Goal: Task Accomplishment & Management: Manage account settings

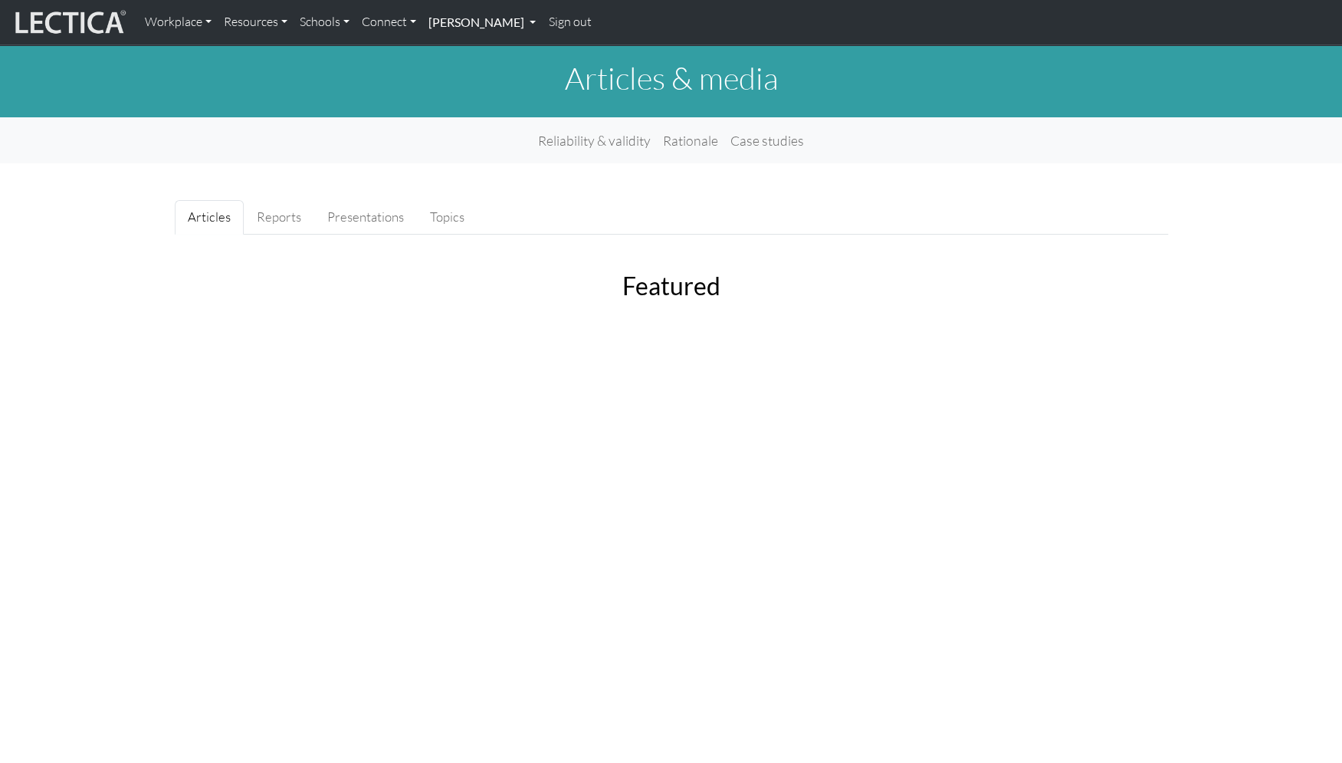
click at [429, 25] on link "[PERSON_NAME]" at bounding box center [482, 22] width 120 height 32
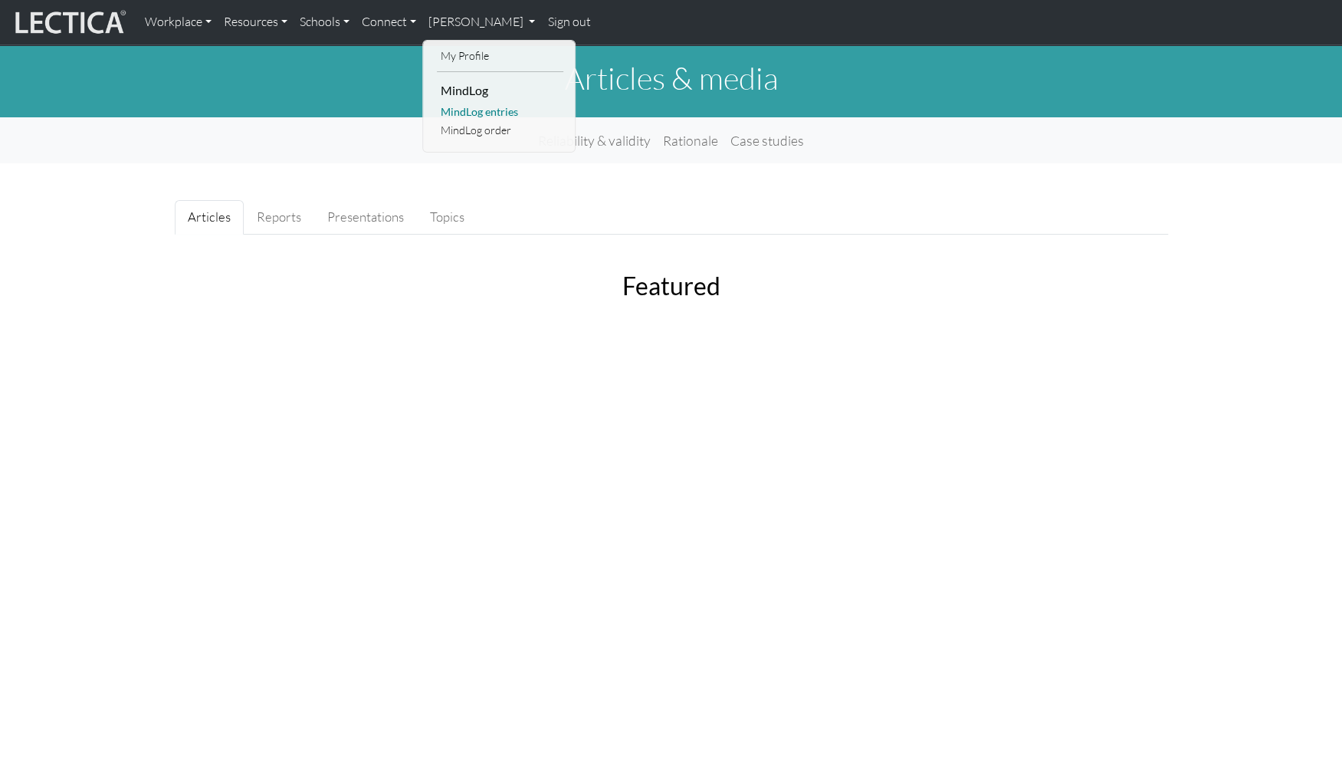
click at [442, 107] on link "MindLog entries" at bounding box center [500, 112] width 127 height 19
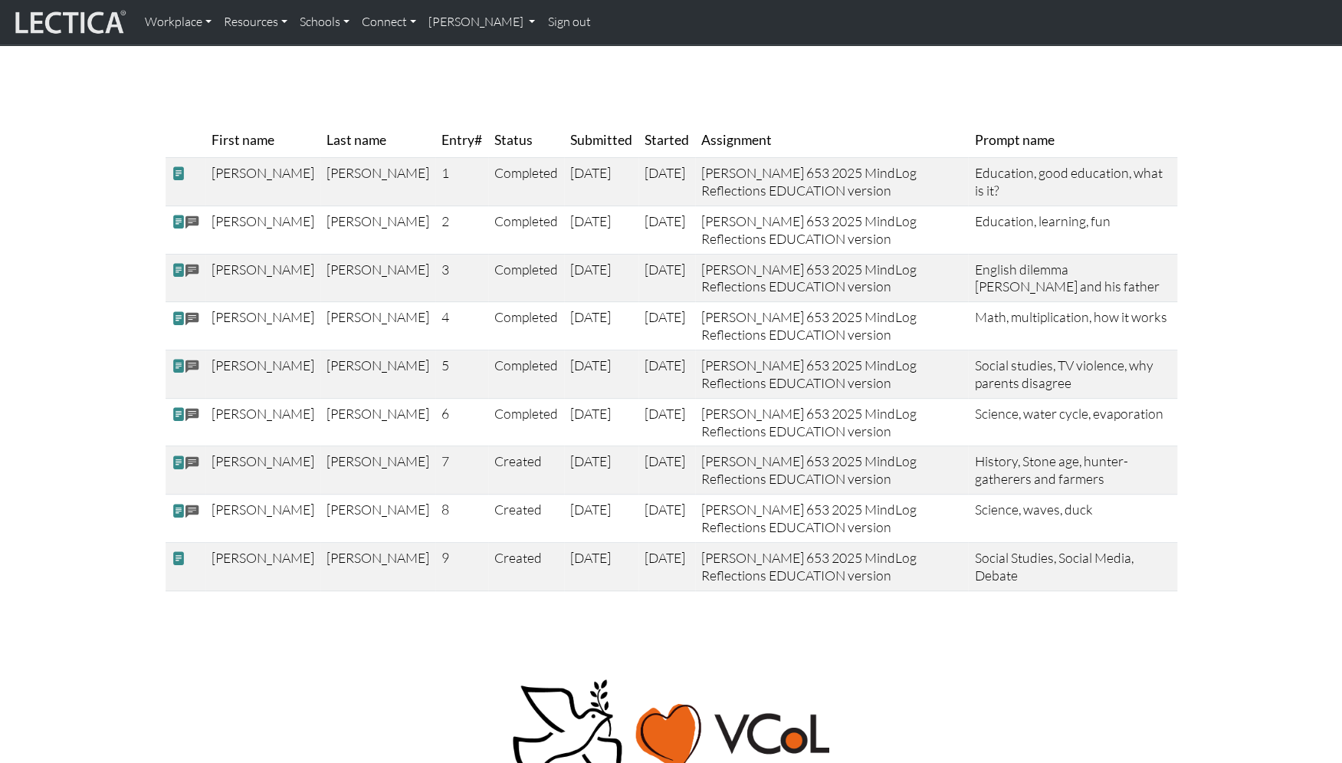
scroll to position [147, 0]
click at [190, 456] on span at bounding box center [193, 465] width 14 height 18
click at [179, 456] on span at bounding box center [179, 464] width 14 height 16
click at [436, 21] on link "[PERSON_NAME]" at bounding box center [482, 22] width 120 height 32
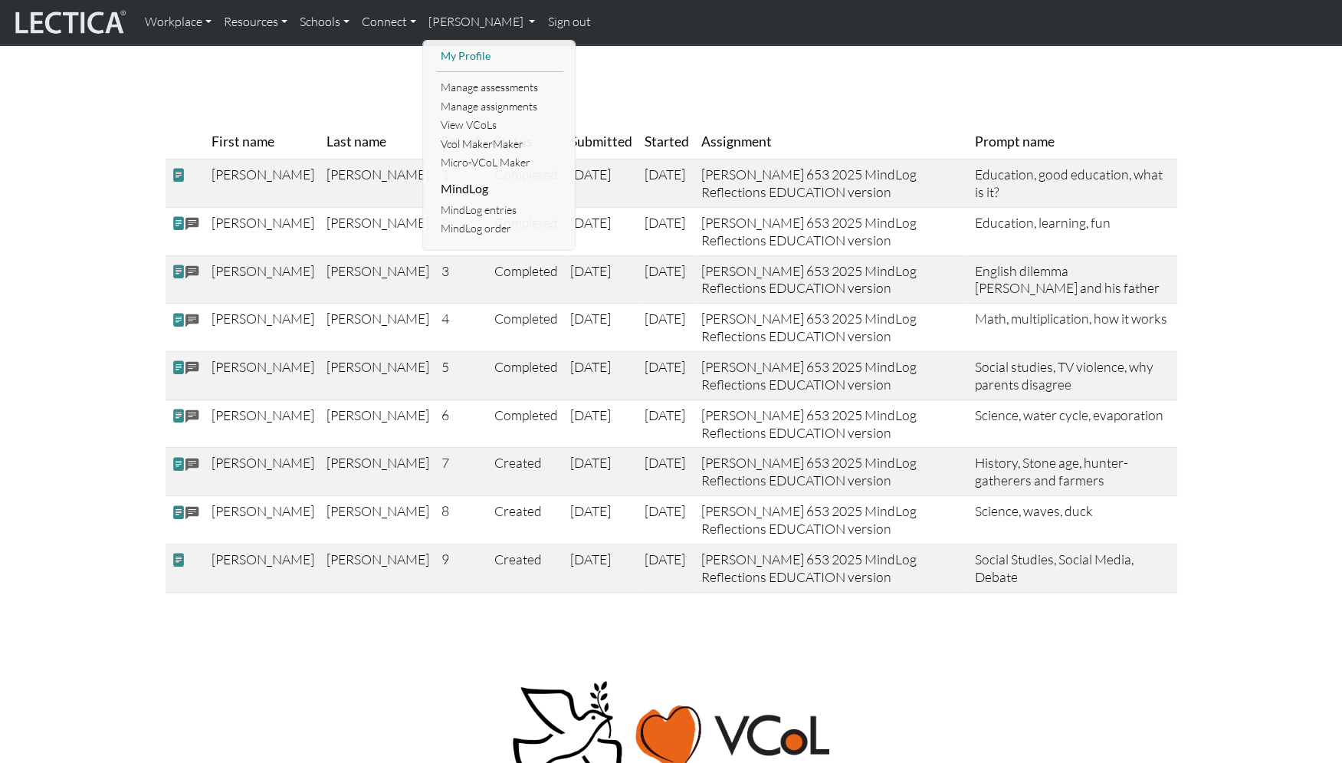
click at [440, 53] on link "My Profile" at bounding box center [500, 56] width 127 height 19
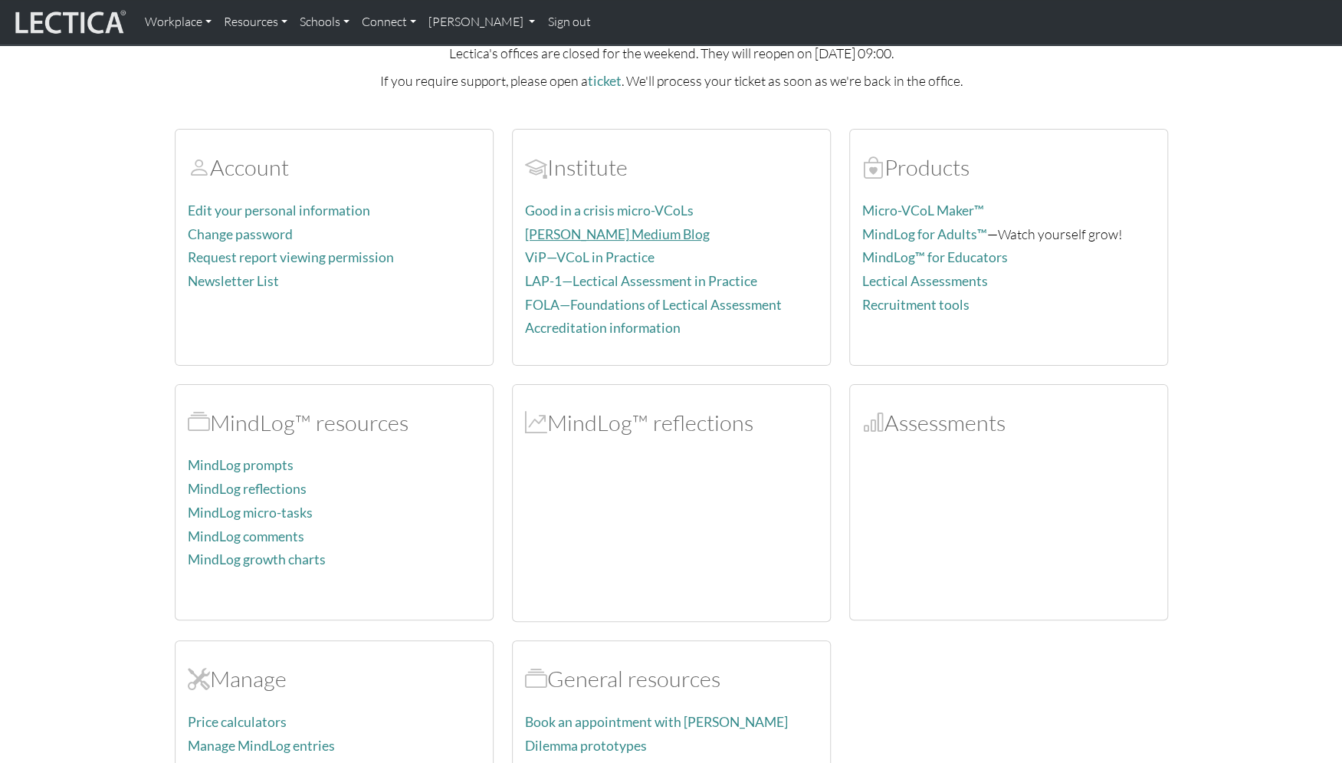
scroll to position [70, 0]
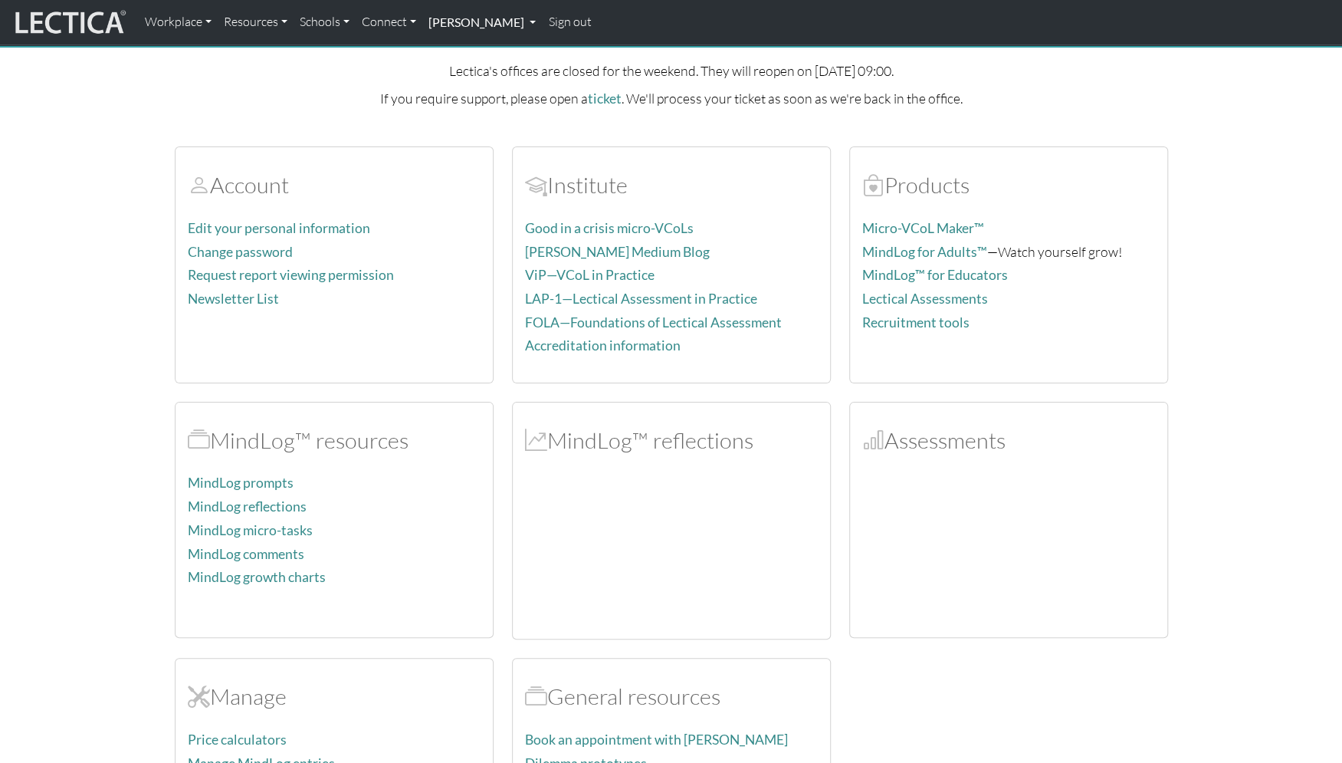
click at [433, 18] on link "[PERSON_NAME]" at bounding box center [482, 22] width 120 height 32
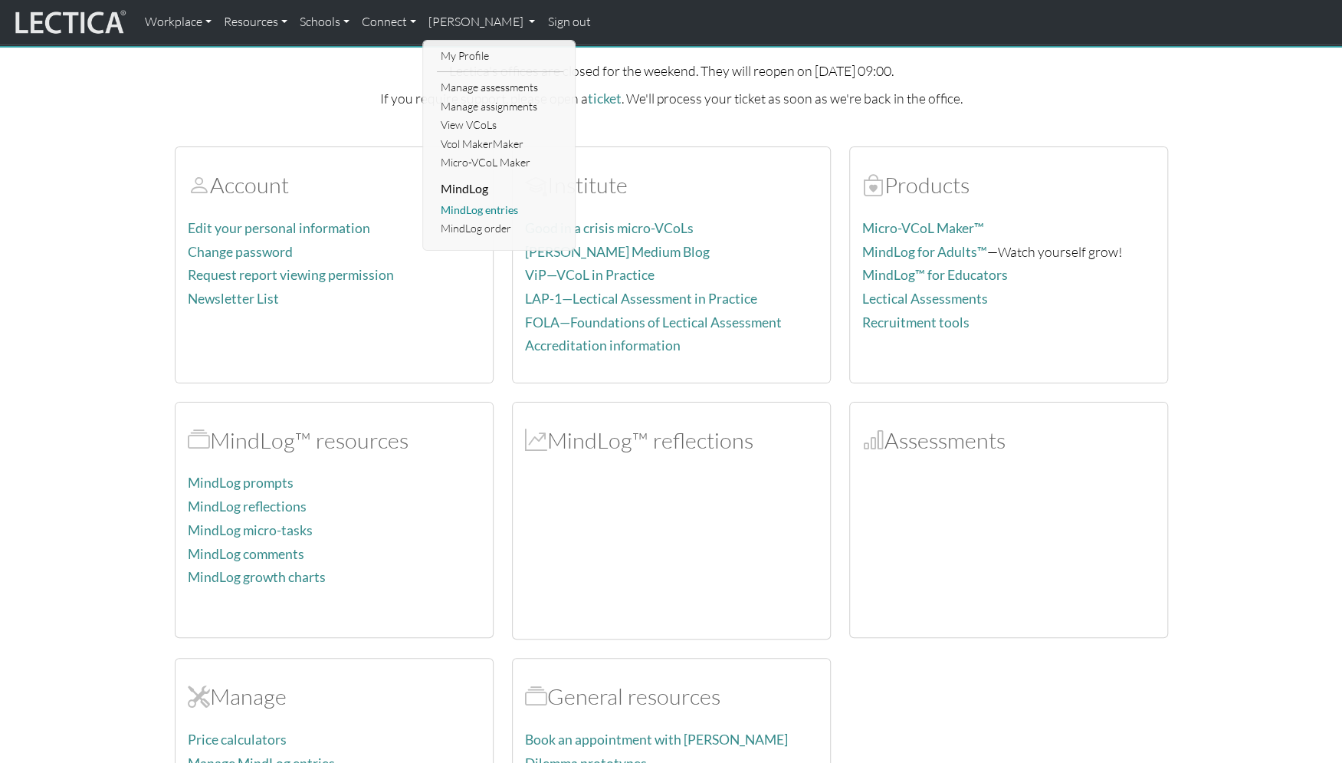
click at [460, 201] on link "MindLog entries" at bounding box center [500, 210] width 127 height 19
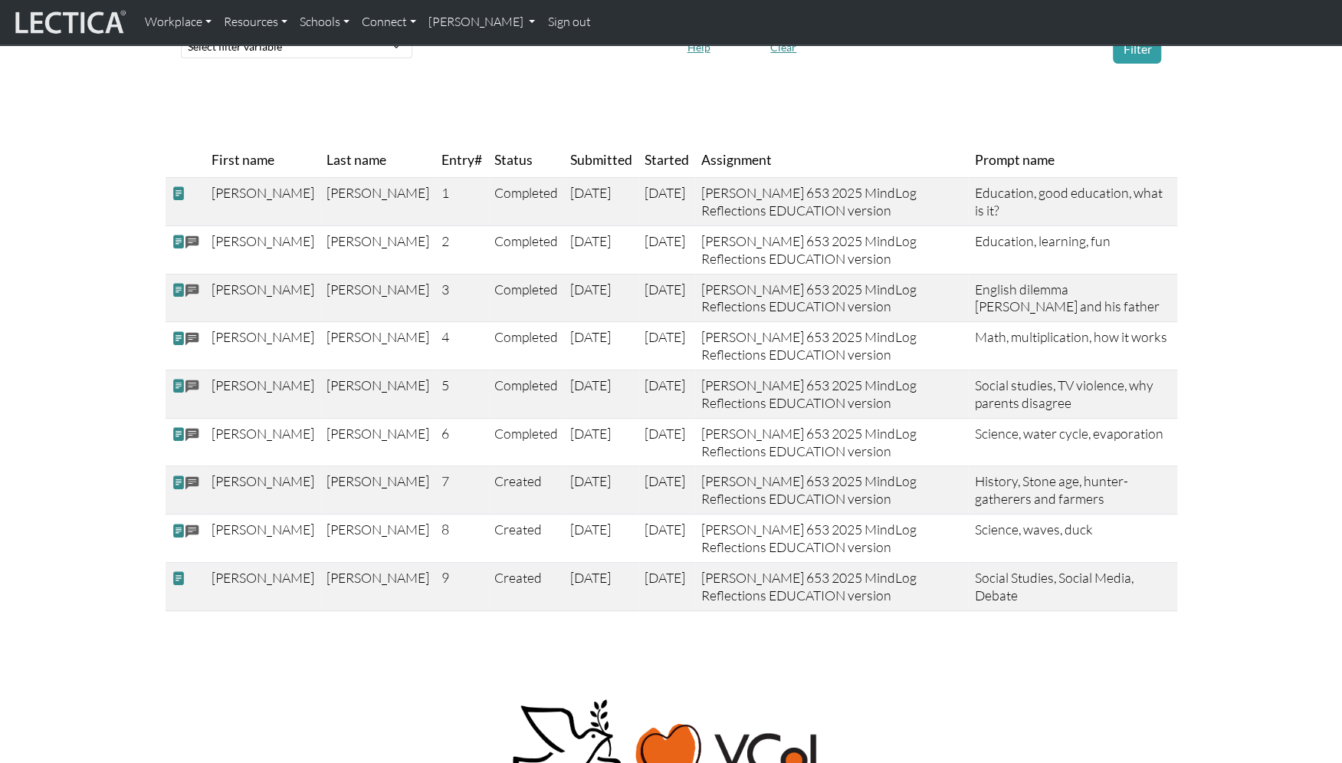
scroll to position [141, 0]
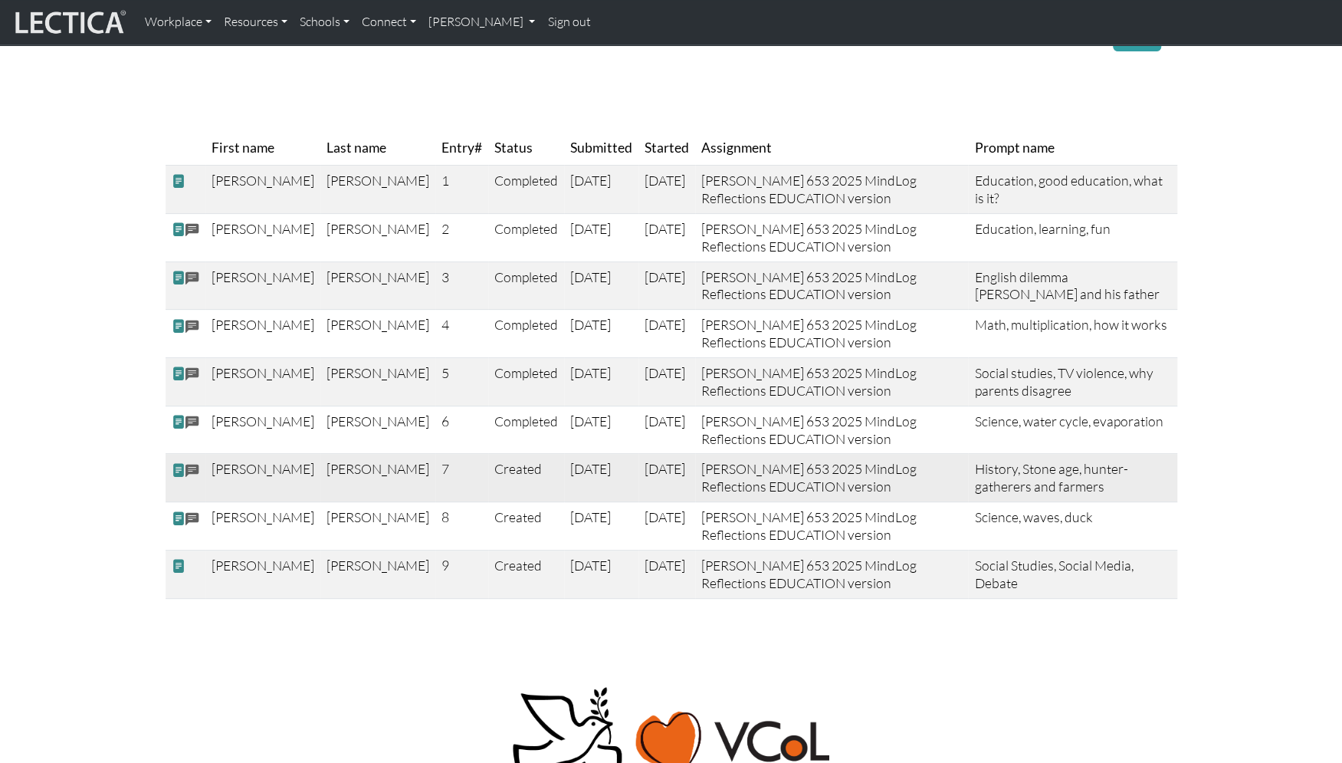
click at [189, 462] on span at bounding box center [193, 471] width 14 height 18
